Goal: Find specific page/section: Find specific page/section

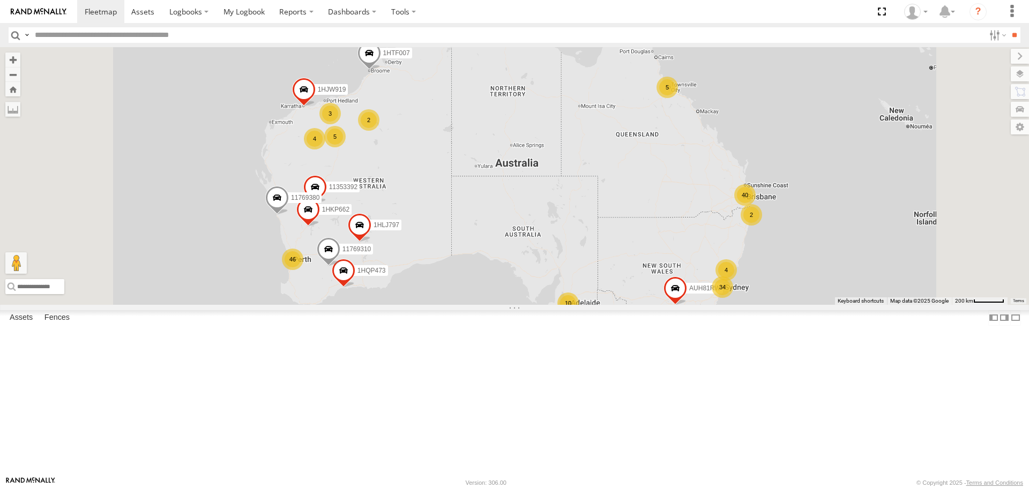
click at [79, 33] on input "text" at bounding box center [508, 35] width 954 height 16
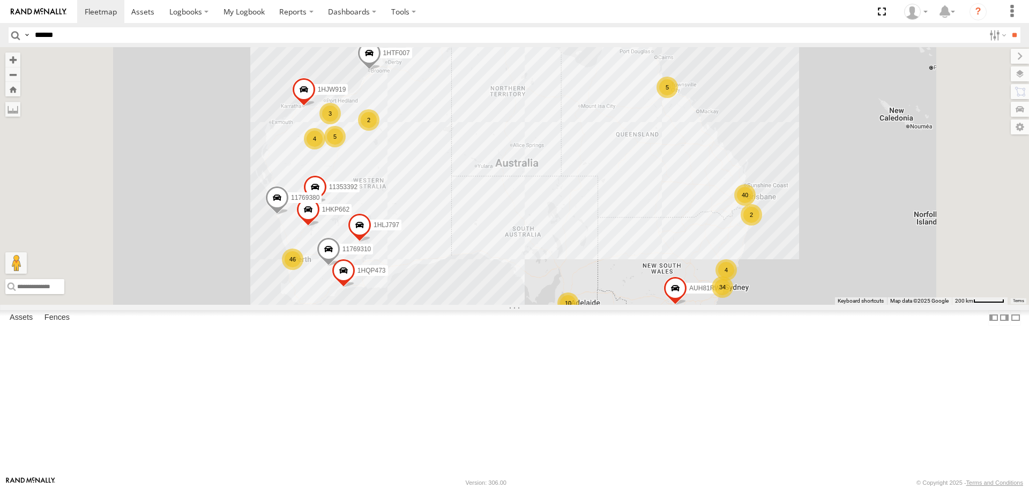
click at [1008, 27] on input "**" at bounding box center [1014, 35] width 12 height 16
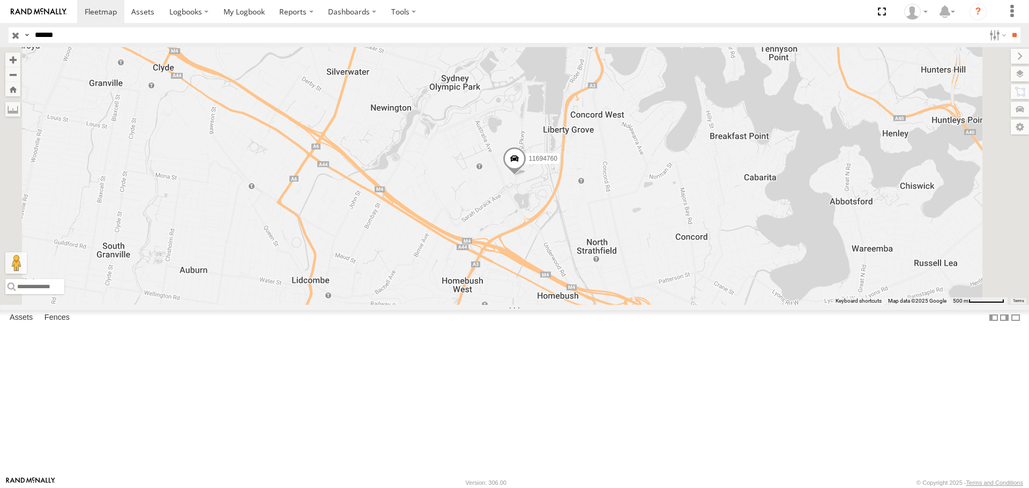
click at [526, 176] on span at bounding box center [515, 161] width 24 height 29
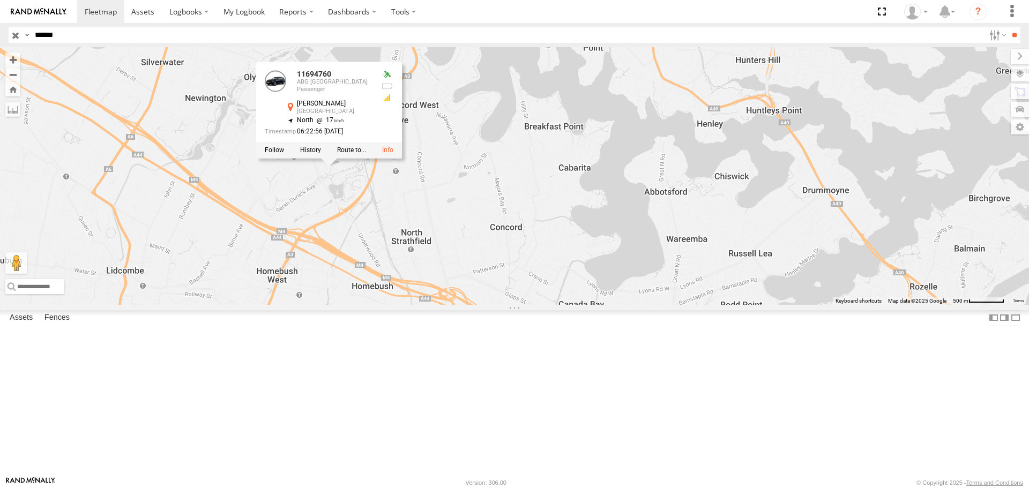
drag, startPoint x: 414, startPoint y: 245, endPoint x: 227, endPoint y: 235, distance: 187.2
click at [227, 235] on main "← Move left → Move right ↑ Move up ↓ Move down + Zoom in - Zoom out Home Jump l…" at bounding box center [514, 261] width 1029 height 429
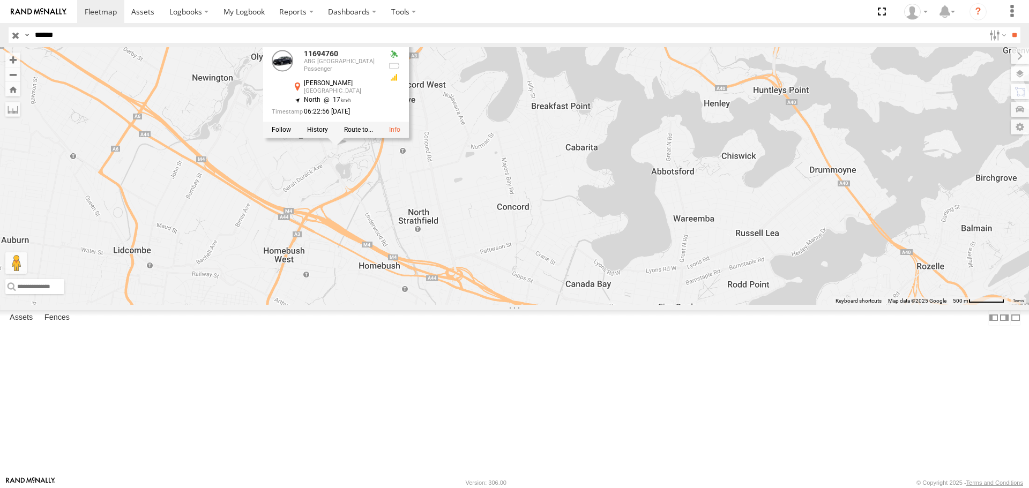
drag, startPoint x: 279, startPoint y: 210, endPoint x: 286, endPoint y: 206, distance: 8.2
click at [286, 206] on div "11694760 11694760 ABG Australia Passenger Bennelong Pkwy Sydney Olympic Park -3…" at bounding box center [514, 175] width 1029 height 257
click at [72, 34] on input "******" at bounding box center [508, 35] width 954 height 16
type input "*"
type input "******"
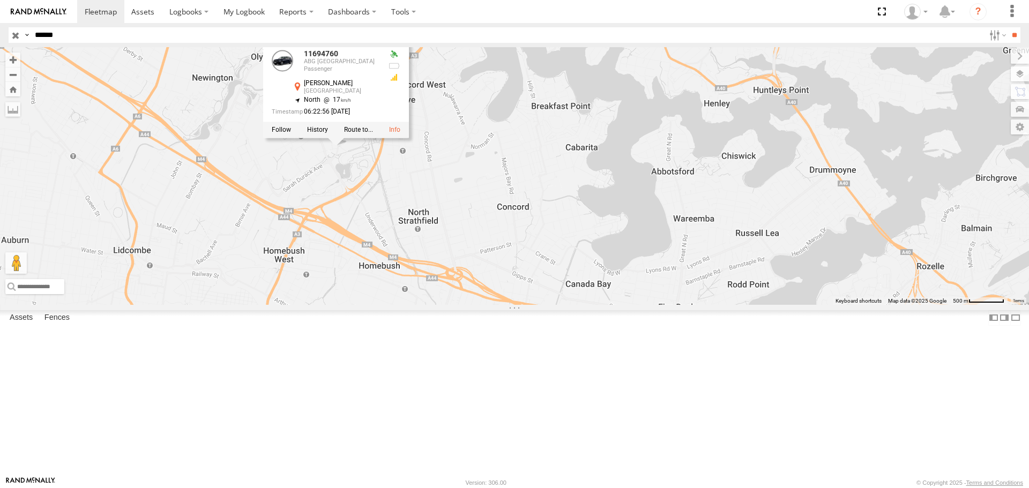
click at [1008, 27] on input "**" at bounding box center [1014, 35] width 12 height 16
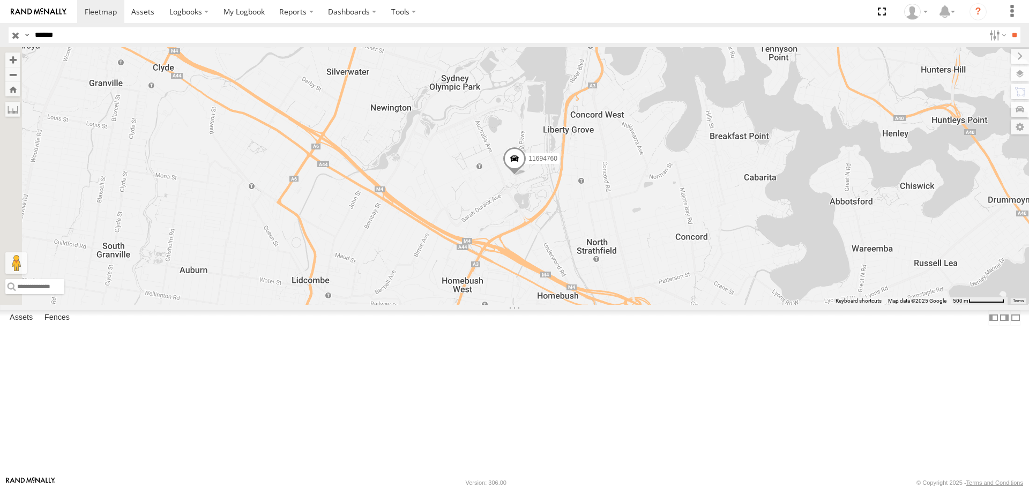
click at [526, 176] on span at bounding box center [515, 161] width 24 height 29
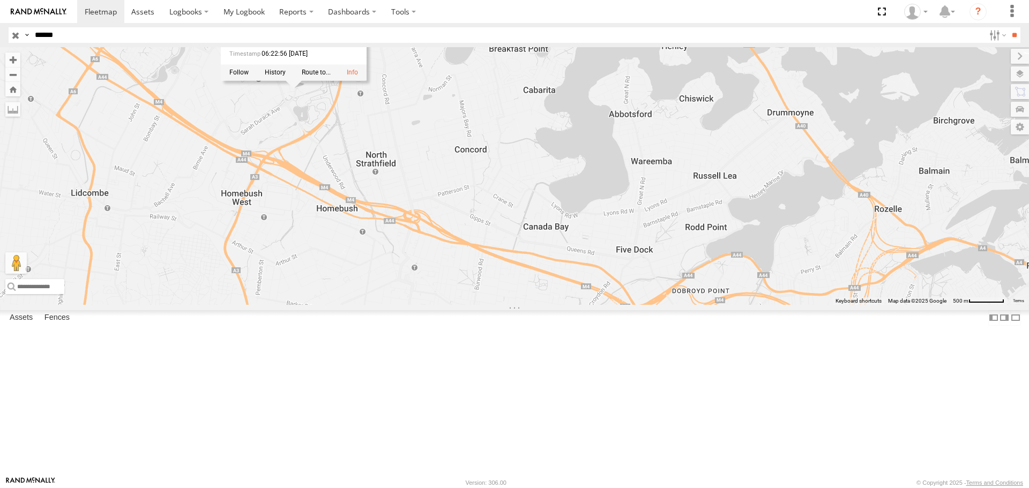
drag, startPoint x: 461, startPoint y: 246, endPoint x: 239, endPoint y: 158, distance: 238.6
click at [239, 158] on main "← Move left → Move right ↑ Move up ↓ Move down + Zoom in - Zoom out Home Jump l…" at bounding box center [514, 261] width 1029 height 429
click at [286, 77] on label at bounding box center [275, 73] width 21 height 8
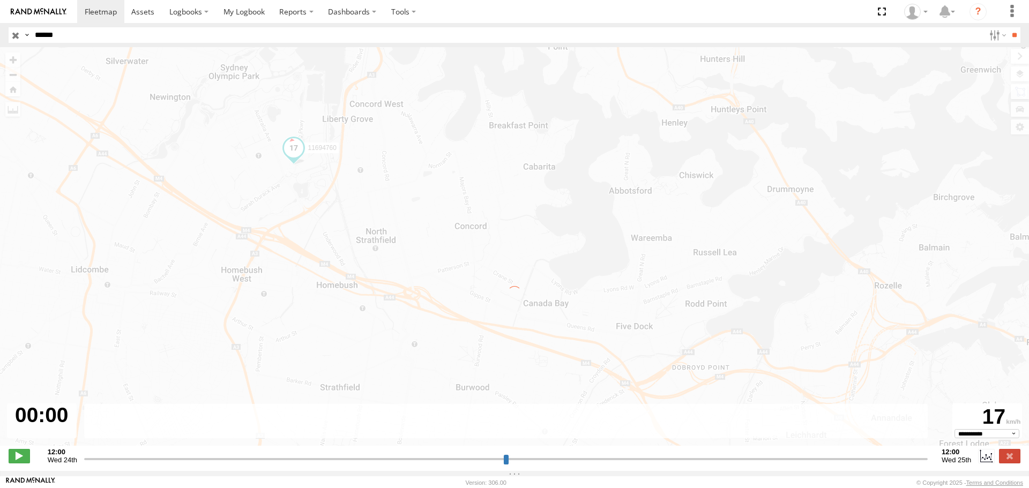
type input "**********"
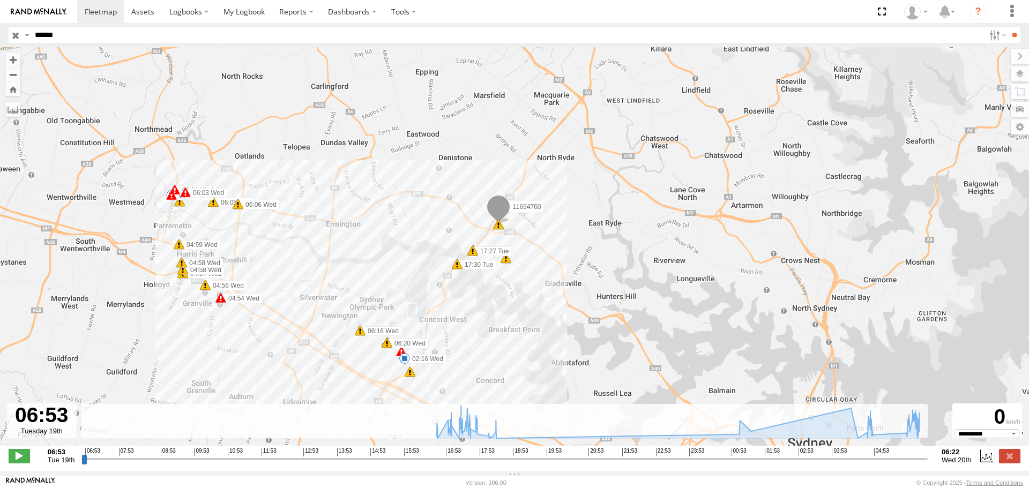
click at [503, 210] on span at bounding box center [498, 209] width 24 height 29
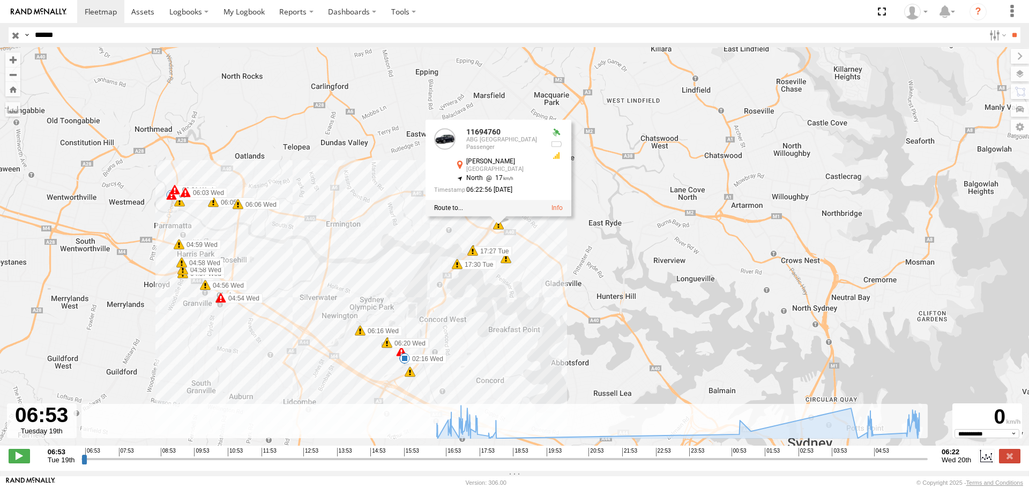
click at [703, 21] on section at bounding box center [551, 11] width 949 height 23
click at [342, 423] on rect at bounding box center [504, 421] width 846 height 35
click at [599, 198] on div "11694760 17:30 Tue 18:53 Tue 21:38 Tue 21:39 Tue 02:16 Wed 04:54 Wed 04:54 Wed …" at bounding box center [514, 252] width 1029 height 410
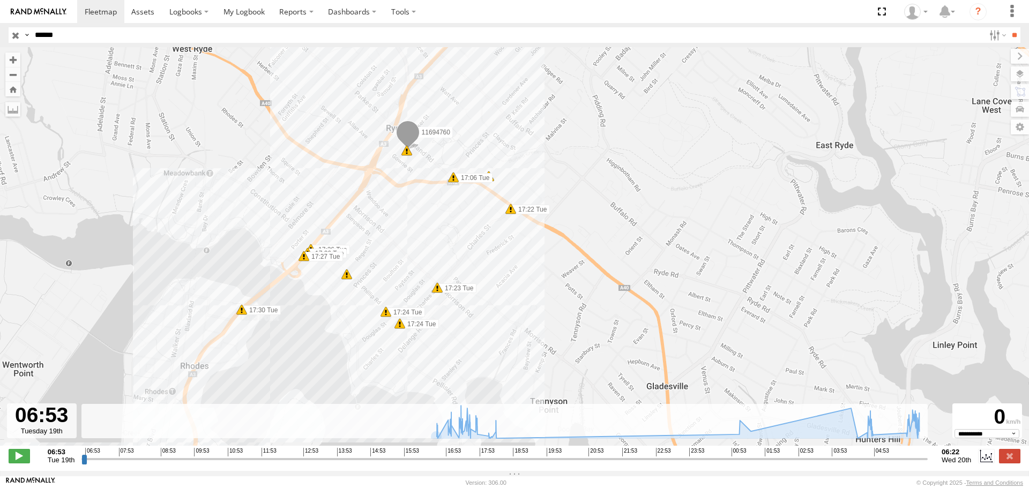
drag, startPoint x: 390, startPoint y: 234, endPoint x: 555, endPoint y: 257, distance: 166.7
click at [555, 257] on div "11694760 17:30 Tue 18:53 Tue 21:38 Tue 21:39 Tue 02:16 Wed 04:54 Wed 04:54 Wed …" at bounding box center [514, 252] width 1029 height 410
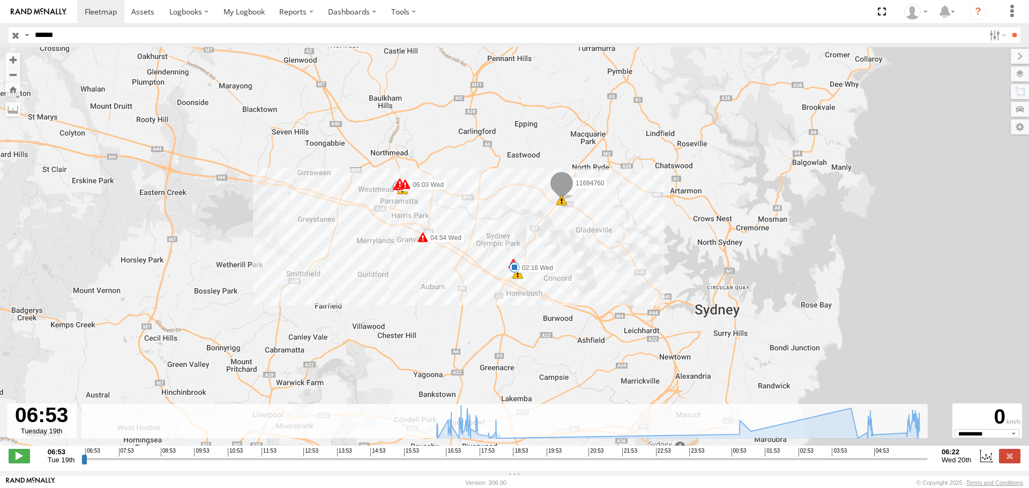
drag, startPoint x: 422, startPoint y: 197, endPoint x: 563, endPoint y: 189, distance: 141.2
click at [563, 189] on span at bounding box center [562, 185] width 24 height 29
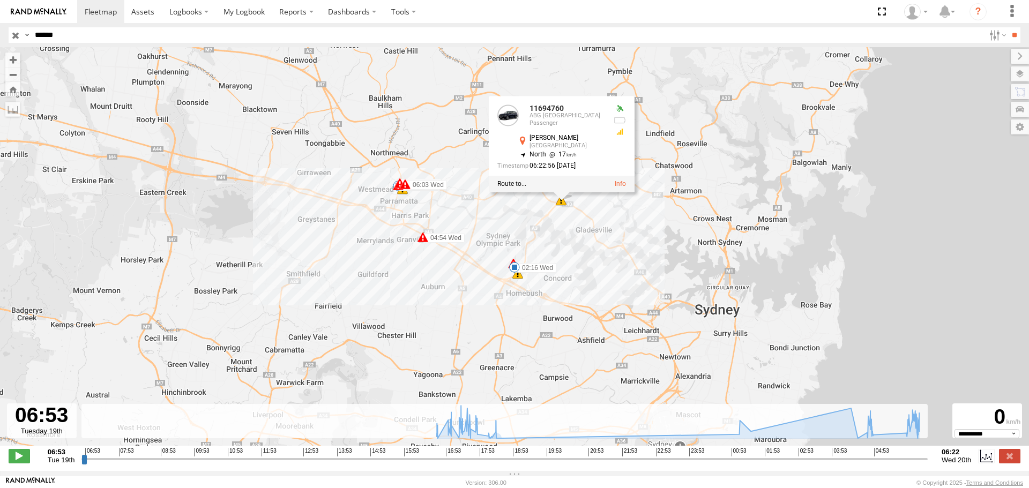
click at [947, 215] on div "11694760 18:53 Tue 21:38 Tue 21:39 Tue 02:16 Wed 04:54 Wed 05:06 Wed 06:00 Wed …" at bounding box center [514, 252] width 1029 height 410
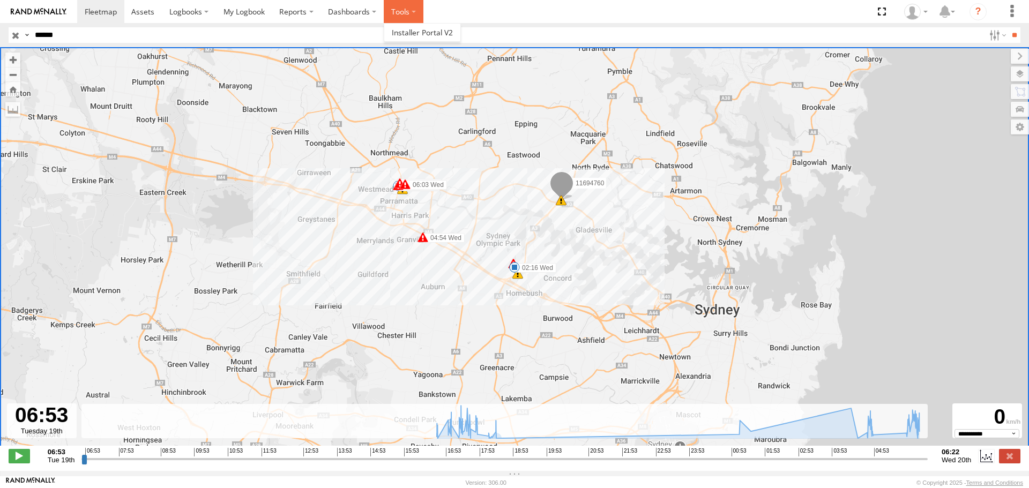
click at [398, 12] on label at bounding box center [404, 11] width 40 height 23
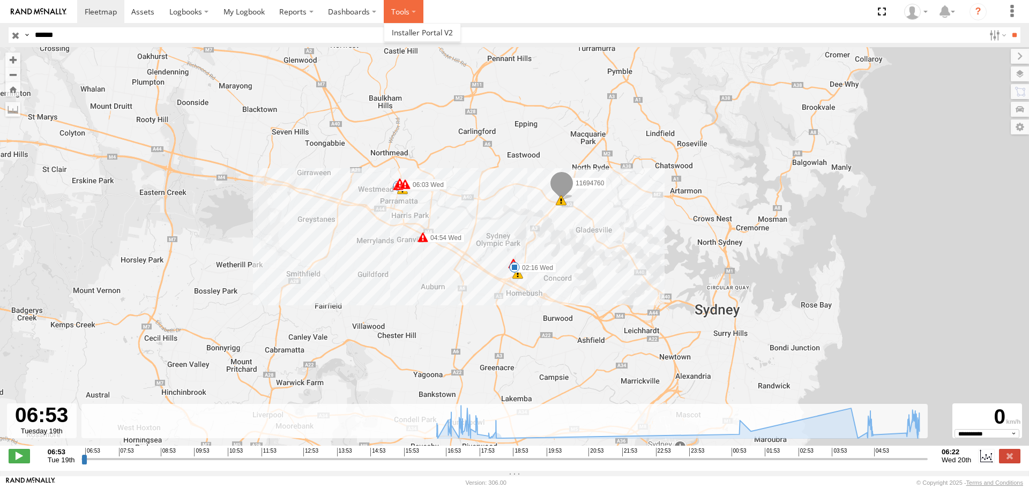
click at [398, 12] on label at bounding box center [404, 11] width 40 height 23
click at [335, 12] on label "Dashboards" at bounding box center [351, 11] width 63 height 23
click at [354, 11] on label "Dashboards" at bounding box center [351, 11] width 63 height 23
click at [349, 27] on link at bounding box center [355, 33] width 69 height 18
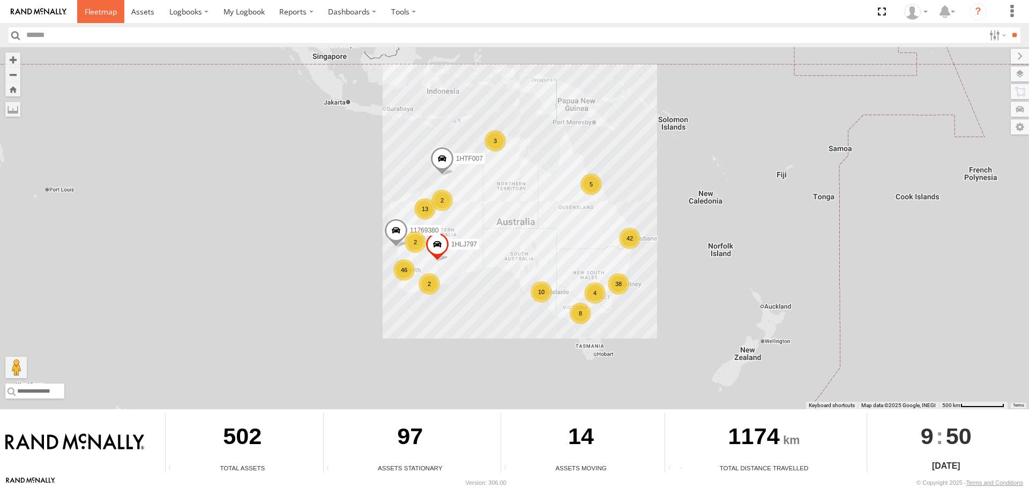
click at [103, 14] on span at bounding box center [101, 11] width 32 height 10
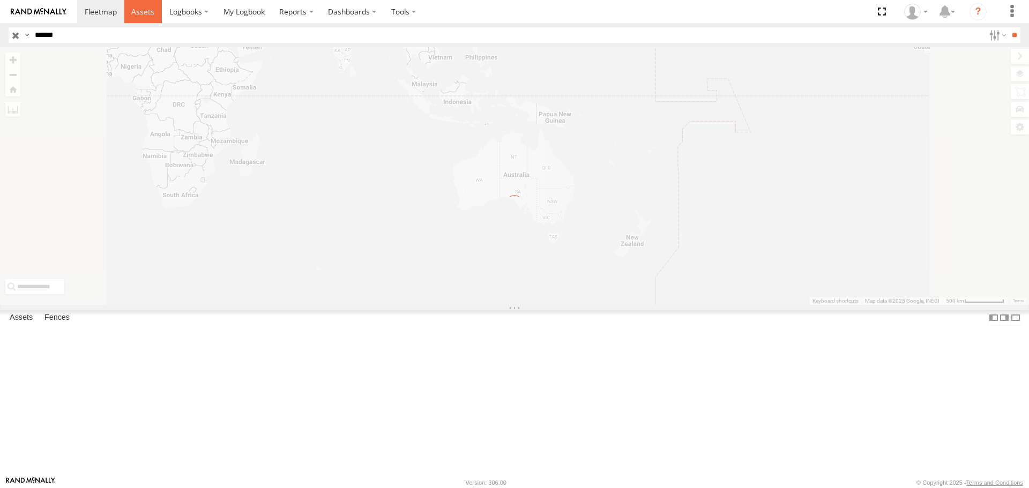
click at [144, 12] on span at bounding box center [142, 11] width 23 height 10
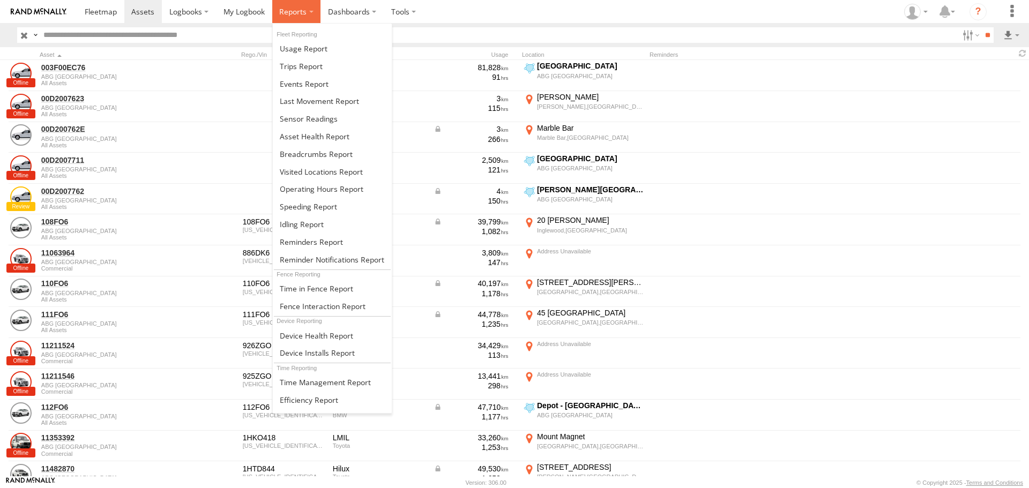
click at [282, 12] on span at bounding box center [292, 11] width 27 height 10
click at [291, 64] on span at bounding box center [301, 66] width 43 height 10
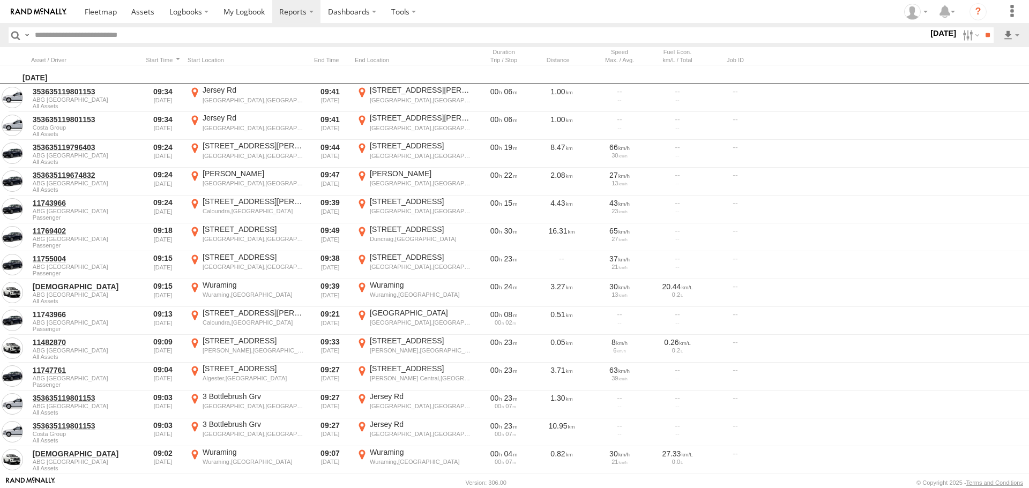
click at [78, 34] on input "text" at bounding box center [479, 35] width 897 height 16
type input "******"
click at [981, 27] on input "**" at bounding box center [987, 35] width 12 height 16
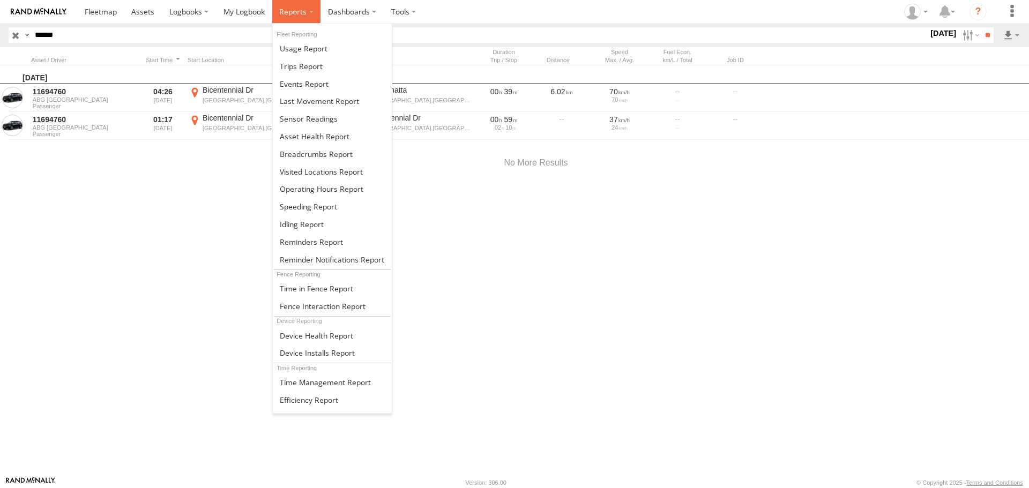
click at [310, 18] on label at bounding box center [296, 11] width 49 height 23
click at [309, 53] on span at bounding box center [304, 48] width 48 height 10
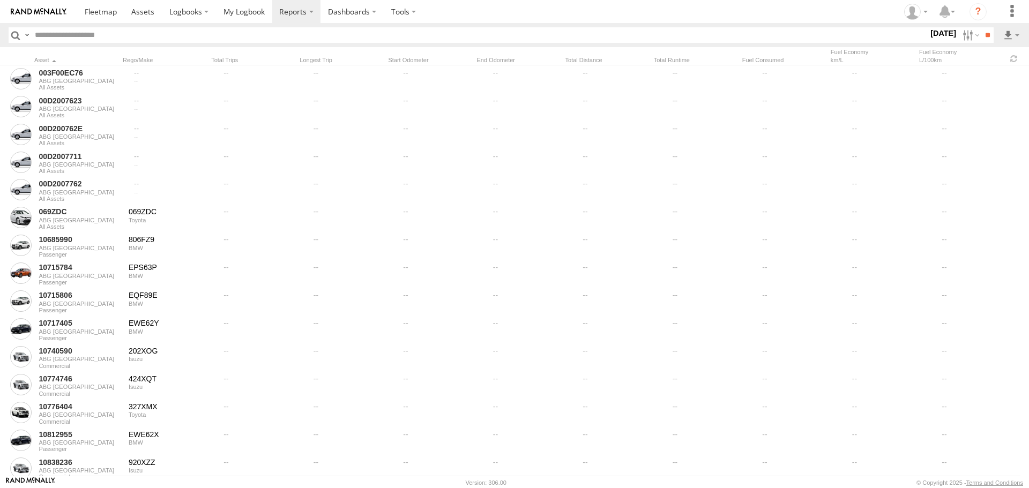
click at [128, 36] on input "text" at bounding box center [479, 35] width 897 height 16
type input "******"
click at [981, 27] on input "**" at bounding box center [987, 35] width 12 height 16
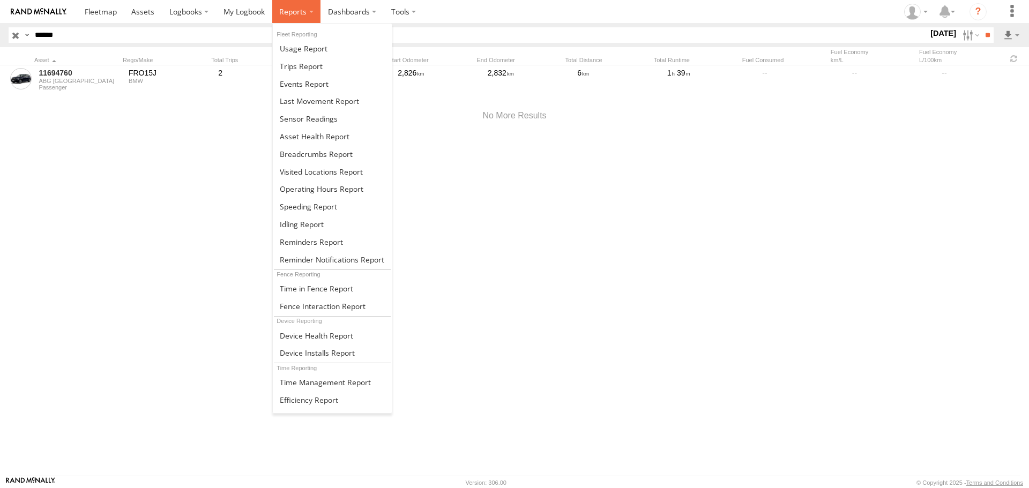
click at [282, 16] on span at bounding box center [292, 11] width 27 height 10
click at [301, 99] on span at bounding box center [319, 101] width 79 height 10
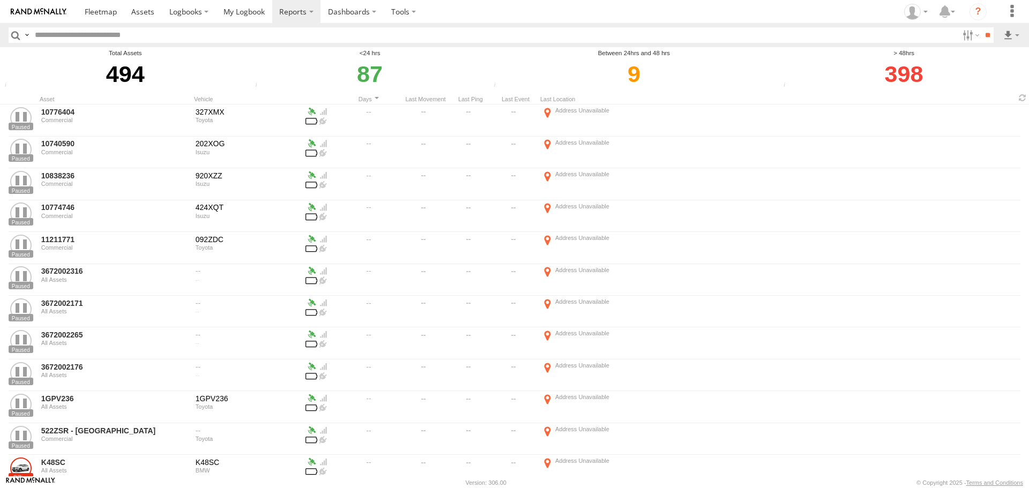
click at [105, 36] on input "text" at bounding box center [494, 35] width 927 height 16
type input "******"
click at [981, 27] on input "**" at bounding box center [987, 35] width 12 height 16
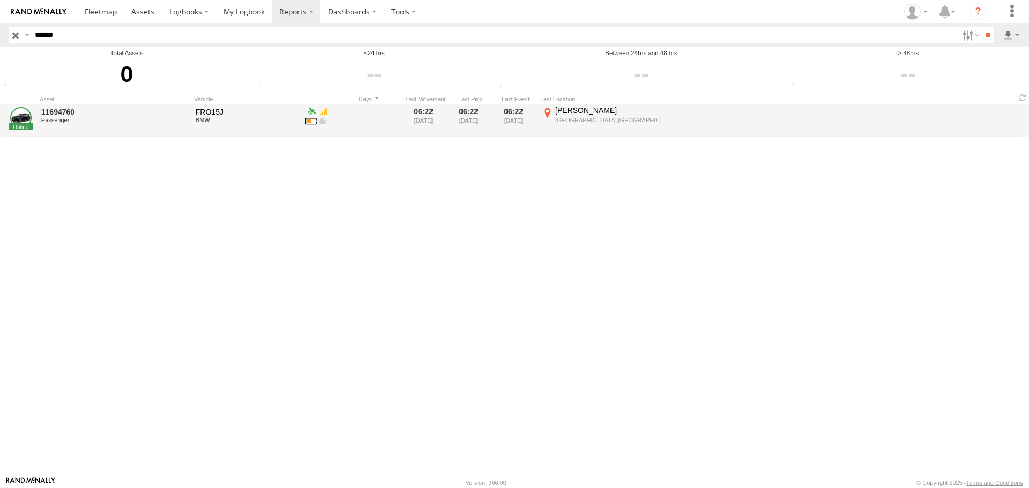
click at [576, 115] on div "[PERSON_NAME]" at bounding box center [613, 111] width 117 height 10
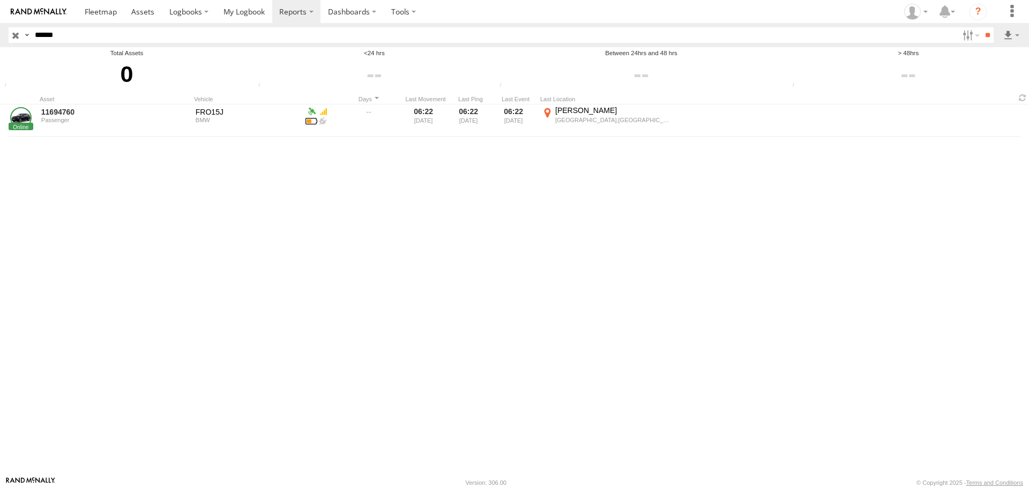
click at [0, 0] on button "Satellite" at bounding box center [0, 0] width 0 height 0
click at [0, 0] on area at bounding box center [0, 0] width 0 height 0
drag, startPoint x: 500, startPoint y: 356, endPoint x: 541, endPoint y: 294, distance: 73.8
click at [0, 0] on div at bounding box center [0, 0] width 0 height 0
drag, startPoint x: 544, startPoint y: 195, endPoint x: 564, endPoint y: 222, distance: 33.8
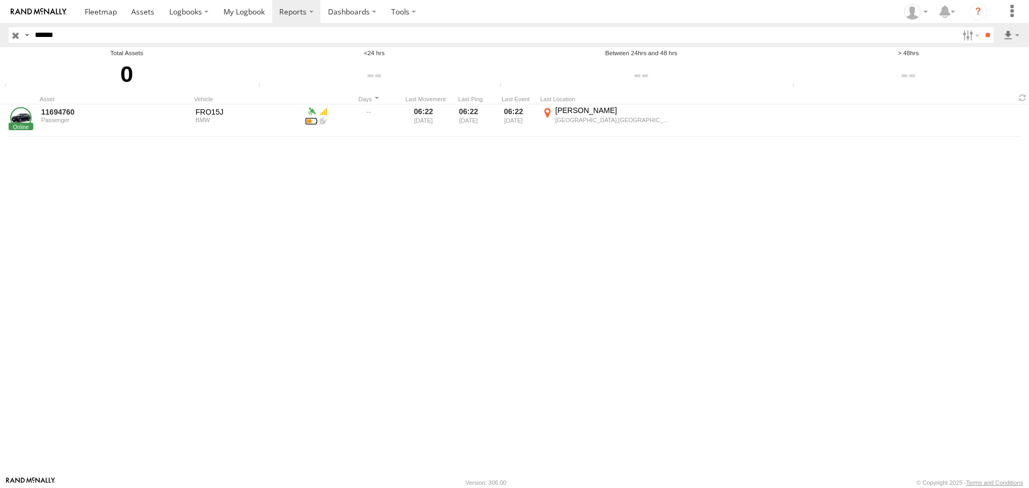
click at [0, 0] on div at bounding box center [0, 0] width 0 height 0
drag, startPoint x: 458, startPoint y: 243, endPoint x: 478, endPoint y: 221, distance: 29.6
click at [0, 0] on div at bounding box center [0, 0] width 0 height 0
drag, startPoint x: 476, startPoint y: 242, endPoint x: 499, endPoint y: 215, distance: 36.1
click at [0, 0] on div at bounding box center [0, 0] width 0 height 0
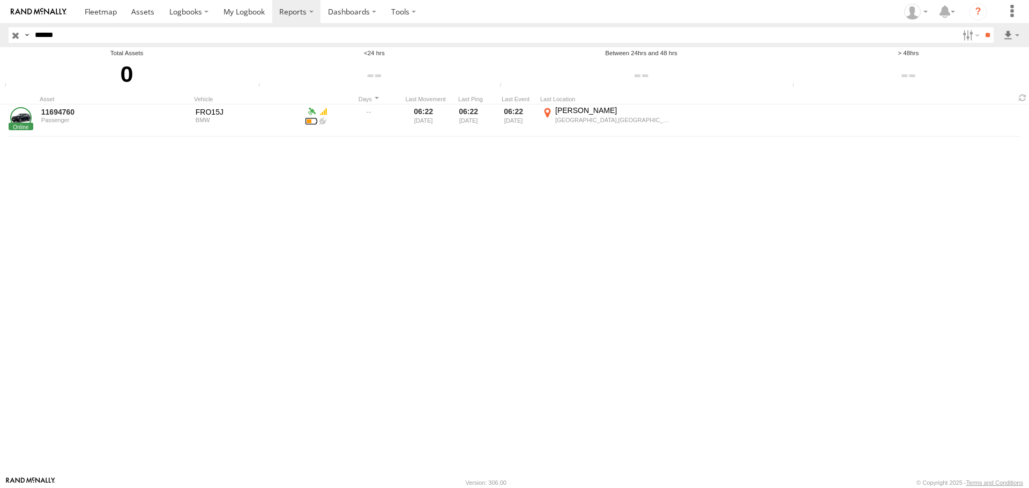
click at [0, 0] on button "Map" at bounding box center [0, 0] width 0 height 0
click at [0, 0] on button "Satellite" at bounding box center [0, 0] width 0 height 0
drag, startPoint x: 488, startPoint y: 211, endPoint x: 526, endPoint y: 281, distance: 80.1
click at [0, 0] on div at bounding box center [0, 0] width 0 height 0
drag, startPoint x: 533, startPoint y: 291, endPoint x: 543, endPoint y: 309, distance: 20.6
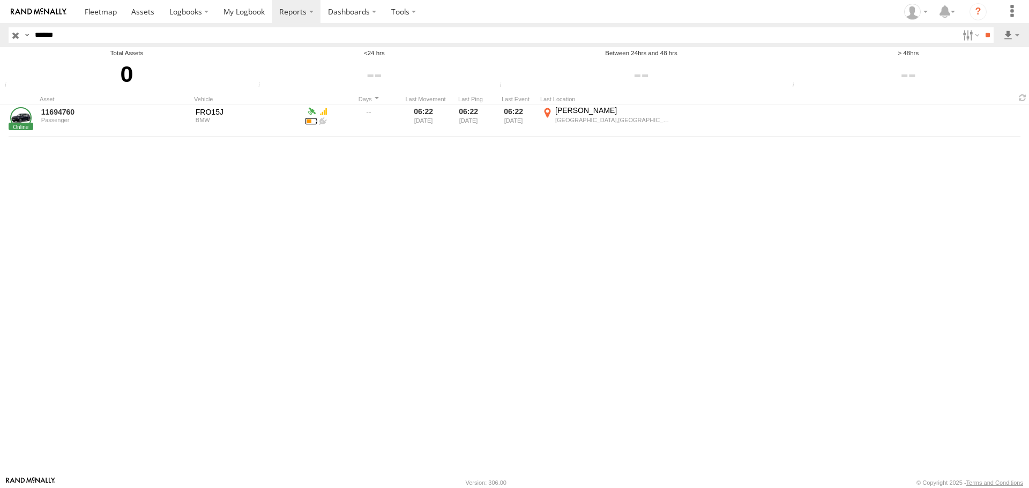
click at [0, 0] on div at bounding box center [0, 0] width 0 height 0
click at [0, 0] on button "Map" at bounding box center [0, 0] width 0 height 0
click at [0, 0] on div "Location Details ×" at bounding box center [0, 0] width 0 height 0
click at [0, 0] on label "×" at bounding box center [0, 0] width 0 height 0
click at [100, 16] on span at bounding box center [101, 11] width 32 height 10
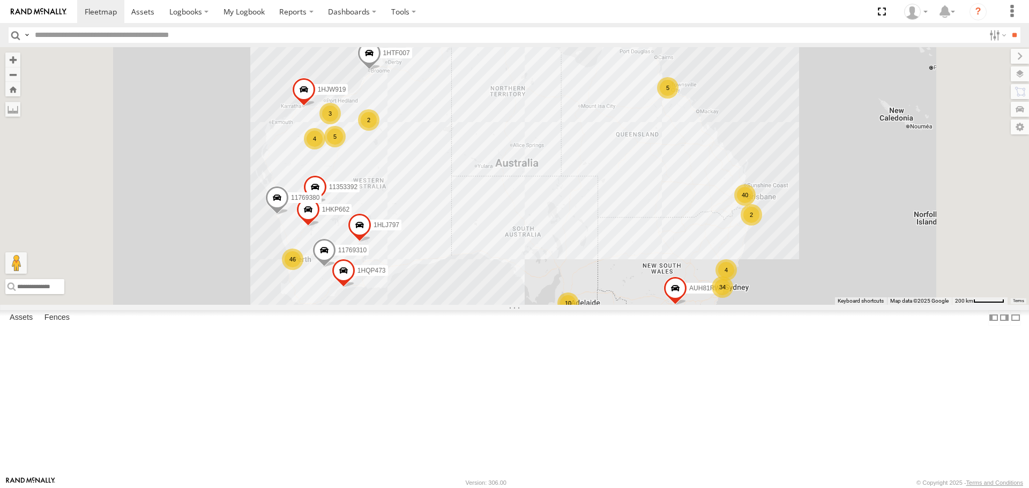
click at [80, 34] on input "text" at bounding box center [508, 35] width 954 height 16
type input "*"
type input "******"
click at [1008, 27] on input "**" at bounding box center [1014, 35] width 12 height 16
